Goal: Task Accomplishment & Management: Use online tool/utility

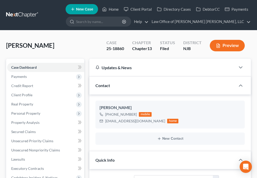
select select "10"
select select "0"
click at [113, 8] on link "Home" at bounding box center [111, 9] width 22 height 9
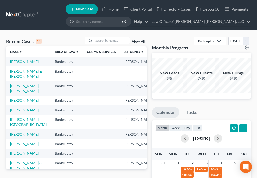
click at [102, 40] on input "search" at bounding box center [112, 40] width 36 height 7
type input "s"
type input "[PERSON_NAME]"
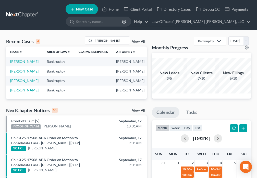
click at [14, 63] on link "[PERSON_NAME]" at bounding box center [24, 61] width 28 height 4
select select "6"
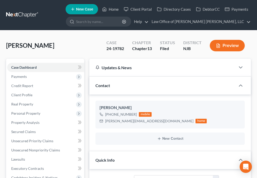
scroll to position [69, 0]
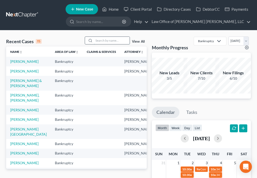
click at [113, 43] on input "search" at bounding box center [112, 40] width 36 height 7
type input "[PERSON_NAME]"
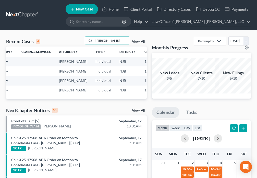
scroll to position [0, 0]
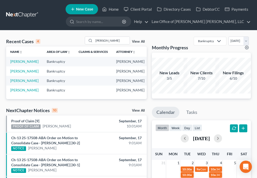
click at [14, 76] on td "[PERSON_NAME]" at bounding box center [24, 70] width 36 height 9
click at [15, 73] on link "[PERSON_NAME]" at bounding box center [24, 71] width 28 height 4
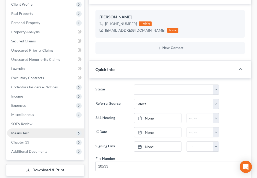
scroll to position [95, 0]
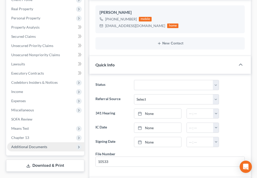
click at [38, 148] on span "Additional Documents" at bounding box center [29, 146] width 36 height 4
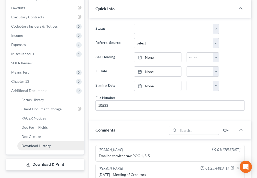
scroll to position [155, 0]
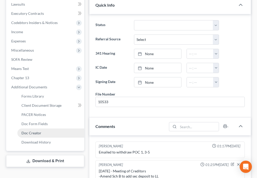
click at [43, 134] on link "Doc Creator" at bounding box center [50, 132] width 67 height 9
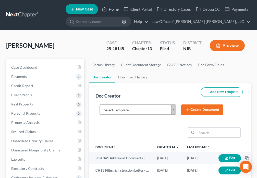
click at [103, 10] on link "Home" at bounding box center [111, 9] width 22 height 9
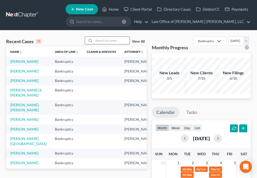
click at [99, 42] on input "search" at bounding box center [112, 40] width 36 height 7
type input "Still"
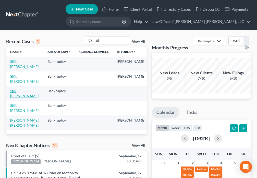
click at [15, 91] on link "Still, [PERSON_NAME]" at bounding box center [24, 93] width 28 height 9
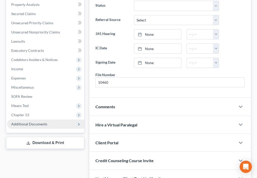
scroll to position [119, 0]
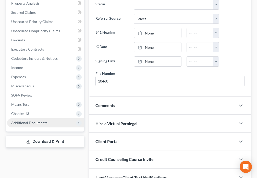
click at [44, 121] on span "Additional Documents" at bounding box center [29, 122] width 36 height 4
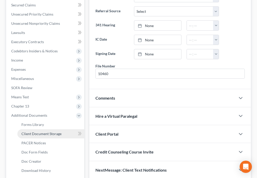
scroll to position [179, 0]
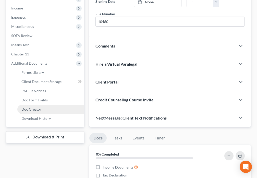
click at [27, 109] on span "Doc Creator" at bounding box center [31, 109] width 20 height 4
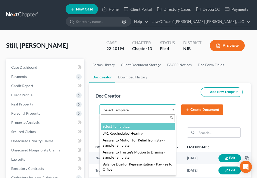
click at [173, 111] on body "Home New Case Client Portal Directory Cases DebtorCC Payments Law Office of [PE…" at bounding box center [128, 170] width 257 height 341
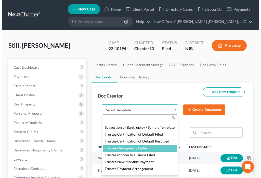
scroll to position [744, 0]
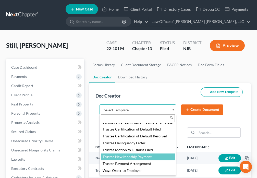
select select "88983"
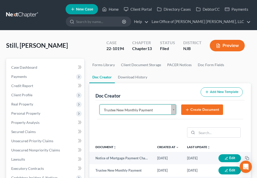
click at [199, 110] on button "Create Document" at bounding box center [202, 109] width 42 height 11
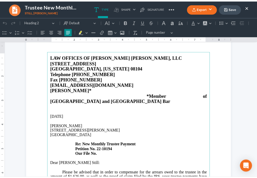
scroll to position [83, 0]
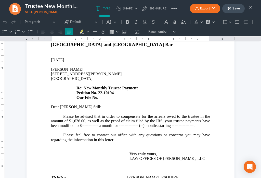
click at [83, 114] on p "Please be advised that in order to compensate for the arrears owed to the trust…" at bounding box center [130, 121] width 159 height 14
click at [163, 114] on p "Please be advised that in order to compensate for the arrears owed to the trust…" at bounding box center [130, 121] width 159 height 14
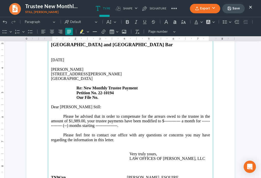
click at [178, 114] on p "Please be advised that in order to compensate for the arrears owed to the trust…" at bounding box center [130, 121] width 159 height 14
click at [57, 116] on p "Please be advised that in order to compensate for the arrears owed to the trust…" at bounding box center [130, 121] width 159 height 14
click at [65, 116] on p "Please be advised that in order to compensate for the arrears owed to the trust…" at bounding box center [130, 121] width 159 height 14
click at [116, 115] on p "Please be advised that in order to compensate for the arrears owed to the trust…" at bounding box center [130, 121] width 159 height 14
click at [133, 114] on p "Please be advised that in order to compensate for the arrears owed to the trust…" at bounding box center [130, 121] width 159 height 14
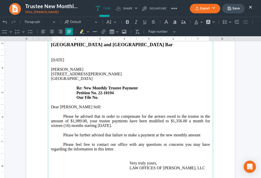
click at [250, 8] on button "×" at bounding box center [251, 7] width 4 height 6
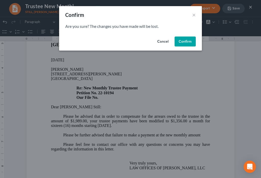
click at [189, 42] on button "Confirm" at bounding box center [185, 41] width 21 height 10
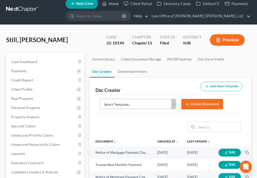
scroll to position [0, 0]
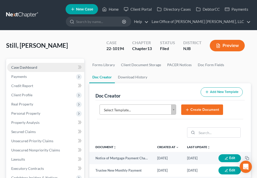
click at [30, 70] on link "Case Dashboard" at bounding box center [45, 67] width 77 height 9
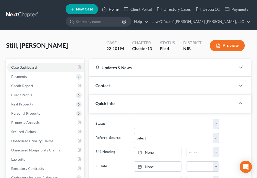
click at [105, 10] on icon at bounding box center [104, 9] width 5 height 6
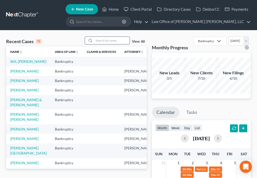
click at [102, 39] on input "search" at bounding box center [112, 40] width 36 height 7
type input "[PERSON_NAME]"
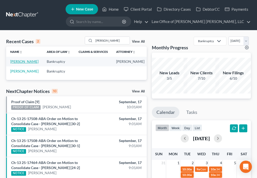
click at [17, 64] on link "[PERSON_NAME]" at bounding box center [24, 61] width 28 height 4
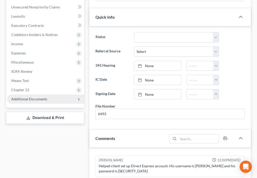
scroll to position [475, 0]
click at [49, 99] on span "Additional Documents" at bounding box center [45, 98] width 77 height 9
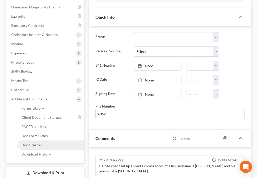
click at [44, 145] on link "Doc Creator" at bounding box center [50, 144] width 67 height 9
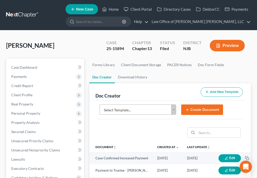
click at [173, 110] on body "Home New Case Client Portal Directory Cases DebtorCC Payments Law Office of [PE…" at bounding box center [128, 170] width 257 height 341
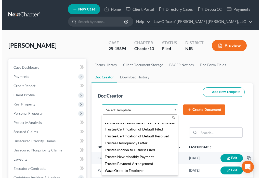
scroll to position [753, 0]
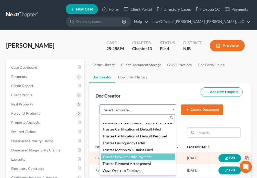
select select "88983"
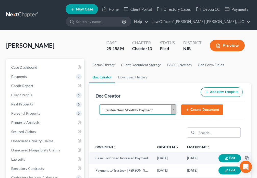
click at [190, 112] on button "Create Document" at bounding box center [202, 109] width 42 height 11
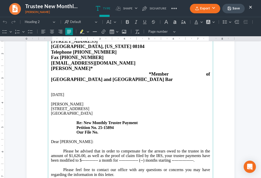
scroll to position [95, 0]
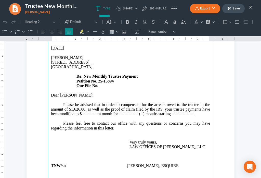
click at [78, 102] on p "Please be advised that in order to compensate for the arrears owed to the trust…" at bounding box center [130, 109] width 159 height 14
click at [162, 102] on p "Please be advised that in order to compensate for the arrears owed to the trust…" at bounding box center [130, 109] width 159 height 14
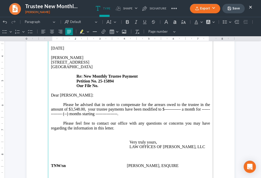
click at [178, 102] on p "Please be advised that in order to compensate for the arrears owed to the trust…" at bounding box center [130, 109] width 159 height 14
click at [58, 104] on p "Please be advised that in order to compensate for the arrears owed to the trust…" at bounding box center [130, 109] width 159 height 14
click at [63, 103] on p "Please be advised that in order to compensate for the arrears owed to the trust…" at bounding box center [130, 109] width 159 height 14
click at [114, 103] on p "Please be advised that in order to compensate for the arrears owed to the trust…" at bounding box center [130, 109] width 159 height 14
click at [124, 102] on p "Please be advised that in order to compensate for the arrears owed to the trust…" at bounding box center [130, 109] width 159 height 14
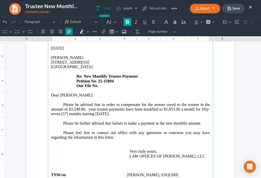
click at [126, 23] on icon "Editor toolbar" at bounding box center [127, 22] width 3 height 4
click at [145, 24] on icon "Editor toolbar" at bounding box center [144, 21] width 5 height 5
click at [125, 23] on icon "Editor toolbar" at bounding box center [127, 21] width 5 height 5
click at [147, 23] on icon "Editor toolbar" at bounding box center [144, 21] width 5 height 5
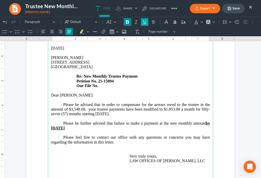
click at [147, 23] on icon "Editor toolbar" at bounding box center [144, 21] width 5 height 5
click at [127, 23] on icon "Editor toolbar" at bounding box center [127, 22] width 3 height 4
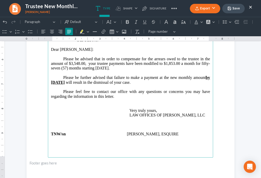
scroll to position [157, 0]
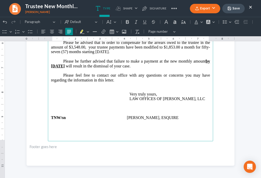
click at [118, 73] on p "Please feel free to contact our office with any questions or concerns you may h…" at bounding box center [130, 80] width 159 height 14
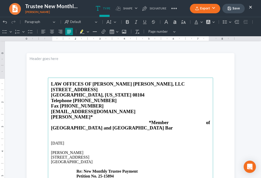
scroll to position [0, 0]
click at [236, 7] on button "Save" at bounding box center [234, 8] width 22 height 9
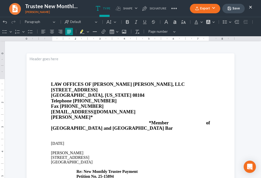
click at [198, 11] on button "Export" at bounding box center [205, 8] width 30 height 9
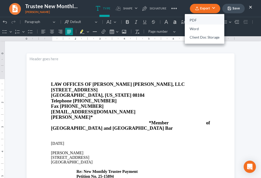
click at [195, 19] on link "PDF" at bounding box center [205, 20] width 40 height 9
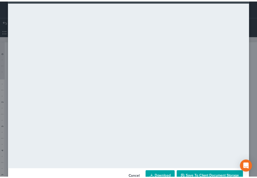
scroll to position [36, 0]
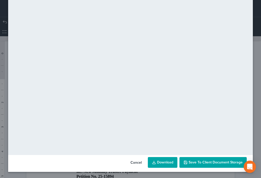
click at [236, 163] on span "Save to Client Document Storage" at bounding box center [216, 162] width 54 height 4
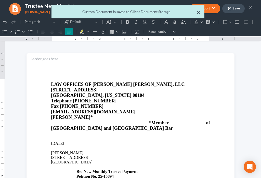
click at [199, 13] on button "×" at bounding box center [199, 12] width 4 height 6
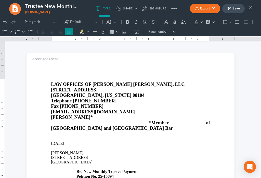
click at [250, 7] on button "×" at bounding box center [251, 7] width 4 height 6
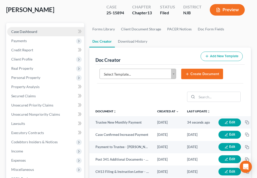
click at [24, 33] on span "Case Dashboard" at bounding box center [24, 31] width 26 height 4
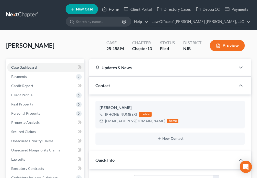
click at [109, 11] on link "Home" at bounding box center [111, 9] width 22 height 9
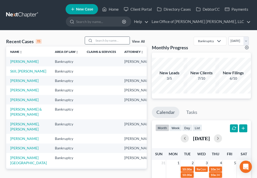
click at [107, 41] on input "search" at bounding box center [112, 40] width 36 height 7
type input "[PERSON_NAME]"
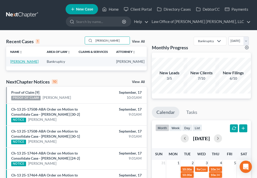
click at [18, 62] on link "[PERSON_NAME]" at bounding box center [24, 61] width 28 height 4
select select "6"
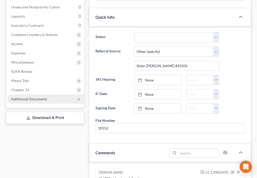
scroll to position [22, 0]
click at [34, 100] on span "Additional Documents" at bounding box center [29, 99] width 36 height 4
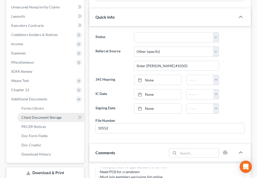
scroll to position [271, 0]
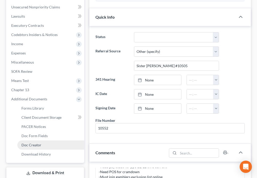
click at [34, 146] on span "Doc Creator" at bounding box center [31, 145] width 20 height 4
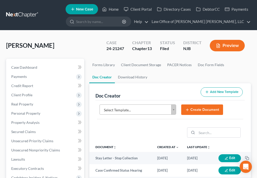
click at [172, 111] on body "Home New Case Client Portal Directory Cases DebtorCC Payments Law Office of [PE…" at bounding box center [128, 170] width 257 height 341
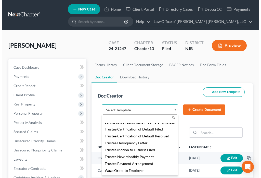
scroll to position [753, 0]
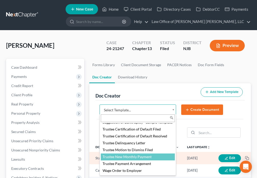
select select "88983"
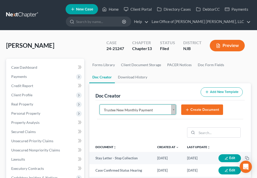
click at [186, 110] on line "submit" at bounding box center [187, 110] width 2 height 0
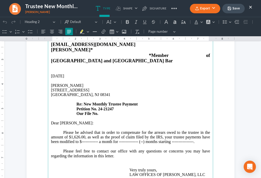
scroll to position [77, 0]
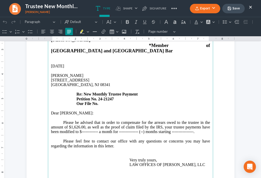
click at [83, 120] on p "Please be advised that in order to compensate for the arrears owed to the trust…" at bounding box center [130, 127] width 159 height 14
click at [161, 120] on p "Please be advised that in order to compensate for the arrears owed to the trust…" at bounding box center [130, 127] width 159 height 14
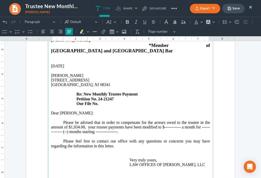
click at [179, 120] on p "Please be advised that in order to compensate for the arrears owed to the trust…" at bounding box center [130, 127] width 159 height 14
click at [56, 122] on p "Please be advised that in order to compensate for the arrears owed to the trust…" at bounding box center [130, 127] width 159 height 14
click at [51, 120] on p "Please be advised that in order to compensate for the arrears owed to the trust…" at bounding box center [130, 127] width 159 height 14
click at [105, 120] on p "Please be advised that in order to compensate for the arrears owed to the trust…" at bounding box center [130, 127] width 159 height 14
click at [105, 121] on p "Please be advised that in order to compensate for the arrears owed to the trust…" at bounding box center [130, 127] width 159 height 14
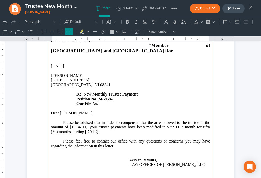
click at [121, 123] on p "Please be advised that in order to compensate for the arrears owed to the trust…" at bounding box center [130, 127] width 159 height 14
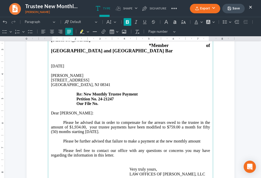
click at [126, 22] on icon "Editor toolbar" at bounding box center [127, 21] width 5 height 5
click at [145, 21] on icon "Editor toolbar" at bounding box center [144, 21] width 5 height 5
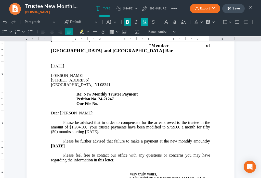
click at [145, 21] on icon "Editor toolbar" at bounding box center [144, 21] width 5 height 5
click at [126, 24] on icon "Editor toolbar" at bounding box center [127, 21] width 5 height 5
click at [119, 154] on p "Please feel free to contact our office with any questions or concerns you may h…" at bounding box center [130, 160] width 159 height 14
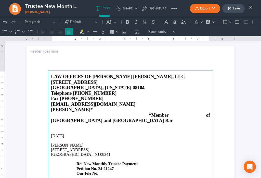
scroll to position [0, 0]
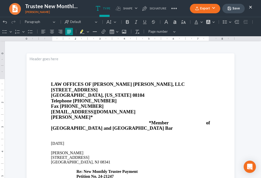
click at [235, 7] on button "Save" at bounding box center [234, 8] width 22 height 9
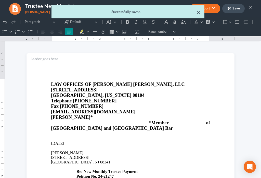
click at [200, 15] on nav "Trustee New Monthly Payment [PERSON_NAME] Export PDF Word Client Doc Storage Sa…" at bounding box center [130, 8] width 266 height 17
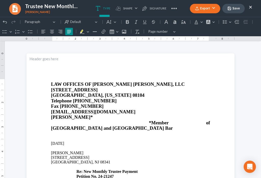
click at [200, 10] on button "Export" at bounding box center [205, 8] width 30 height 9
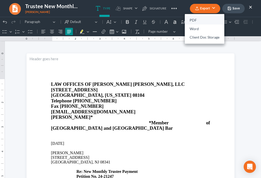
click at [196, 20] on link "PDF" at bounding box center [205, 20] width 40 height 9
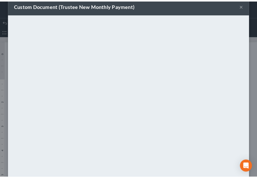
scroll to position [36, 0]
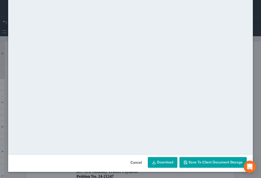
click at [218, 164] on span "Save to Client Document Storage" at bounding box center [216, 162] width 54 height 4
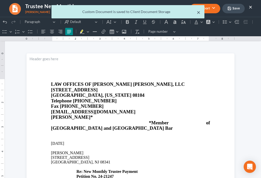
click at [198, 14] on button "×" at bounding box center [199, 12] width 4 height 6
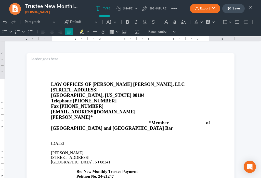
click at [250, 8] on button "×" at bounding box center [251, 7] width 4 height 6
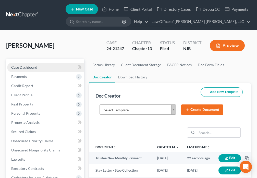
click at [25, 67] on span "Case Dashboard" at bounding box center [24, 67] width 26 height 4
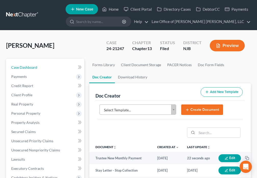
select select "6"
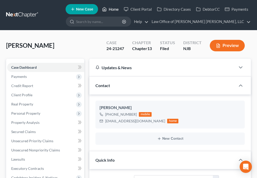
click at [106, 10] on icon at bounding box center [105, 9] width 4 height 4
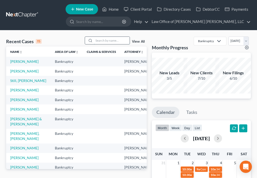
click at [103, 39] on input "search" at bounding box center [112, 40] width 36 height 7
type input "[PERSON_NAME]"
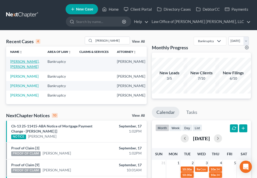
click at [16, 65] on link "[PERSON_NAME], [PERSON_NAME]" at bounding box center [24, 63] width 29 height 9
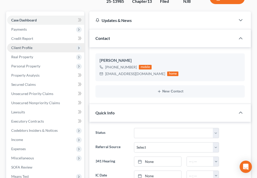
scroll to position [719, 0]
click at [33, 43] on span "Client Profile" at bounding box center [45, 47] width 77 height 9
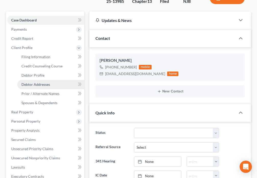
click at [45, 82] on span "Debtor Addresses" at bounding box center [35, 84] width 29 height 4
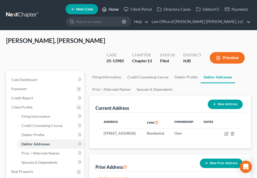
click at [108, 9] on link "Home" at bounding box center [111, 9] width 22 height 9
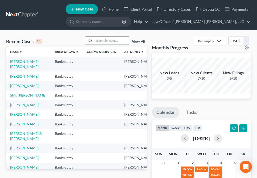
click at [99, 41] on input "search" at bounding box center [112, 40] width 36 height 7
type input "[PERSON_NAME]"
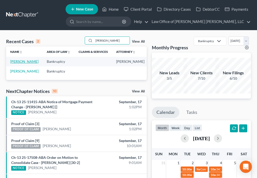
click at [15, 62] on link "[PERSON_NAME]" at bounding box center [24, 61] width 28 height 4
select select "6"
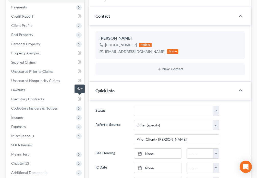
scroll to position [95, 0]
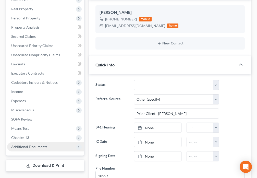
click at [41, 147] on span "Additional Documents" at bounding box center [29, 146] width 36 height 4
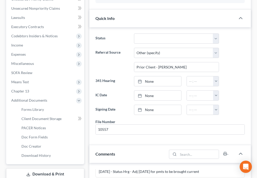
scroll to position [149, 0]
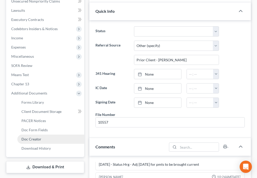
click at [42, 137] on link "Doc Creator" at bounding box center [50, 138] width 67 height 9
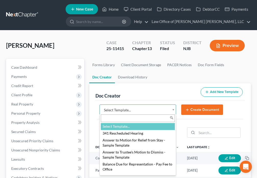
click at [174, 112] on body "Home New Case Client Portal Directory Cases DebtorCC Payments Law Office of [PE…" at bounding box center [128, 170] width 257 height 341
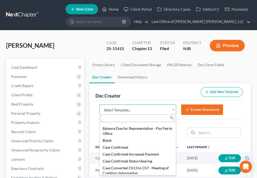
scroll to position [59, 0]
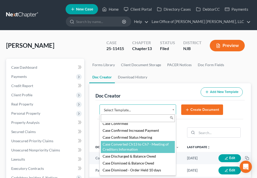
select select "101230"
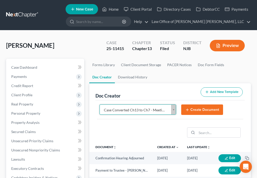
click at [174, 112] on body "Home New Case Client Portal Directory Cases DebtorCC Payments Law Office of [PE…" at bounding box center [128, 170] width 257 height 341
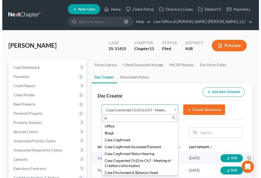
scroll to position [0, 0]
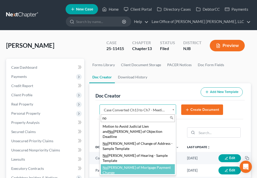
type input "no"
select select "88748"
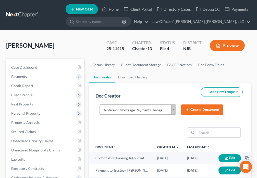
click at [194, 108] on button "Create Document" at bounding box center [202, 109] width 42 height 11
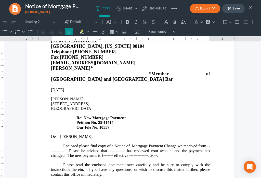
scroll to position [66, 0]
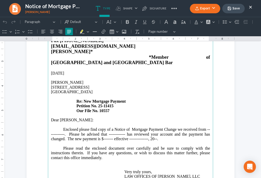
click at [62, 127] on p "Enclosed please find copy of a Notice of Mortgage Payment Change we received fr…" at bounding box center [130, 136] width 159 height 19
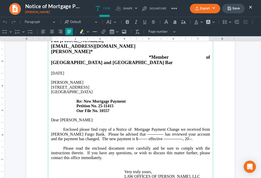
click at [135, 127] on p "Enclosed please find copy of a Notice of Mortgage Payment Change we received fr…" at bounding box center [130, 136] width 159 height 19
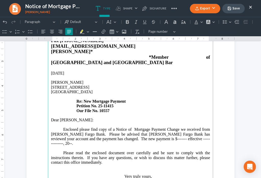
click at [132, 129] on p "Enclosed please find copy of a Notice of Mortgage Payment Change we received fr…" at bounding box center [130, 138] width 159 height 23
click at [172, 128] on p "Enclosed please find copy of a Notice of Mortgage Payment Change we received fr…" at bounding box center [130, 138] width 159 height 23
click at [182, 128] on p "Enclosed please find copy of a Notice of Mortgage Payment Change we received fr…" at bounding box center [130, 138] width 159 height 23
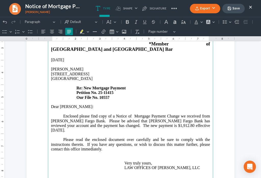
scroll to position [131, 0]
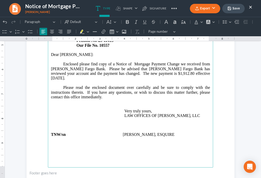
click at [69, 142] on p "Rich Text Editor, page-0-main" at bounding box center [130, 144] width 159 height 5
click at [232, 9] on button "Save" at bounding box center [234, 8] width 22 height 9
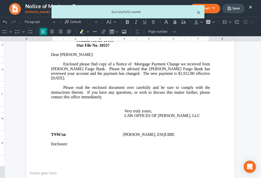
click at [198, 13] on button "Export" at bounding box center [205, 8] width 30 height 9
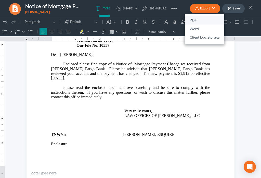
click at [193, 19] on link "PDF" at bounding box center [205, 20] width 40 height 9
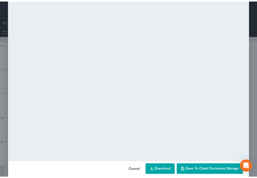
scroll to position [36, 0]
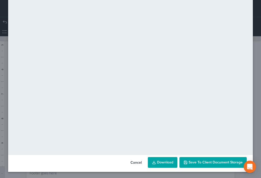
click at [223, 163] on span "Save to Client Document Storage" at bounding box center [216, 162] width 54 height 4
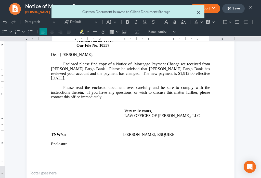
click at [199, 14] on button "×" at bounding box center [199, 12] width 4 height 6
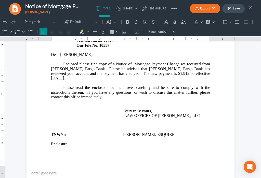
click at [251, 8] on button "×" at bounding box center [251, 7] width 4 height 6
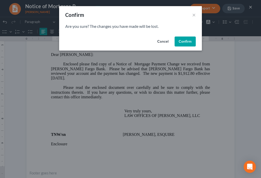
click at [179, 42] on button "Confirm" at bounding box center [185, 41] width 21 height 10
